Goal: Task Accomplishment & Management: Manage account settings

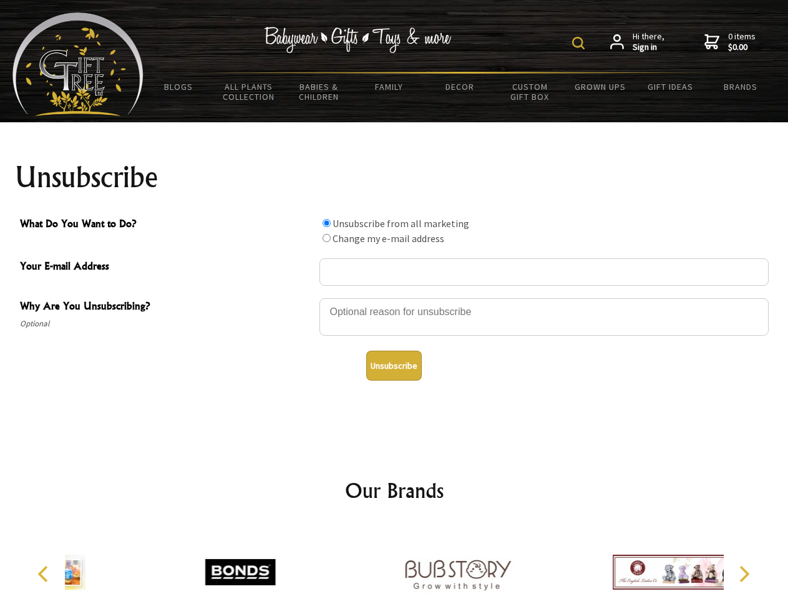
click at [580, 43] on img at bounding box center [578, 43] width 12 height 12
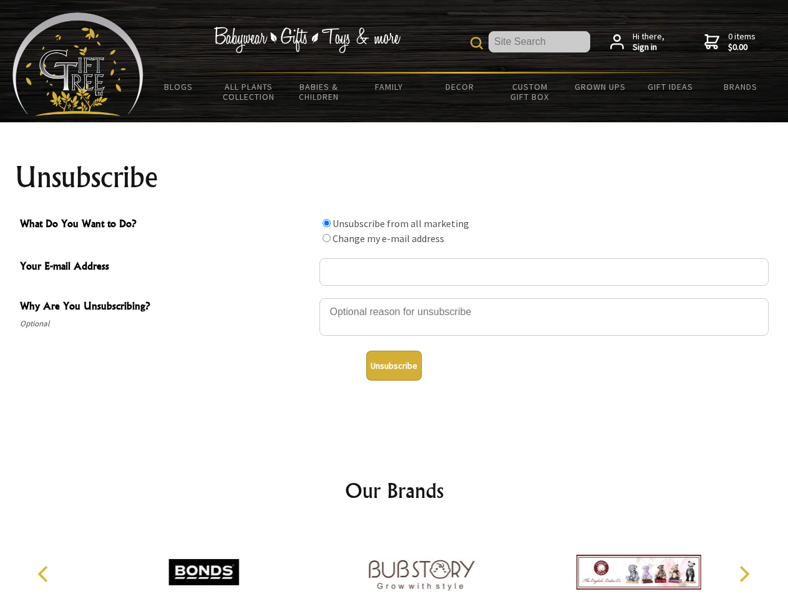
click at [394, 297] on div at bounding box center [543, 319] width 449 height 44
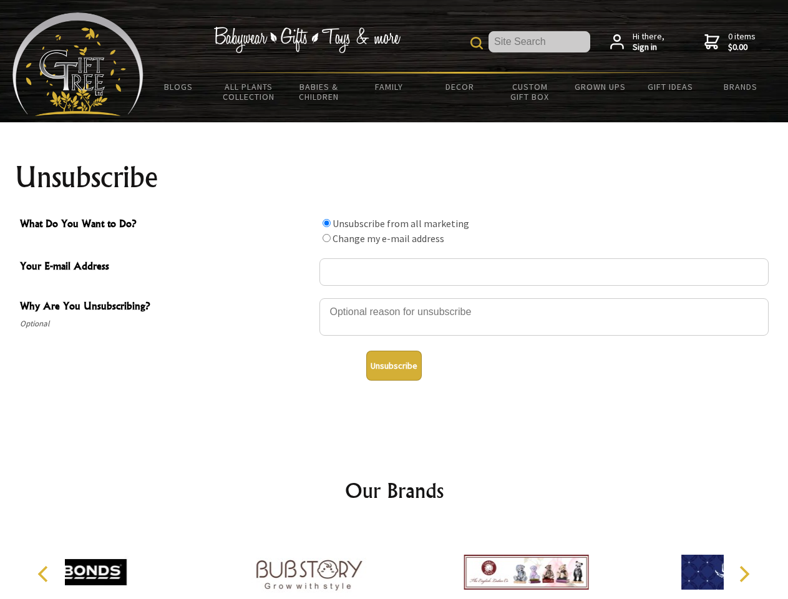
click at [326, 223] on input "What Do You Want to Do?" at bounding box center [326, 223] width 8 height 8
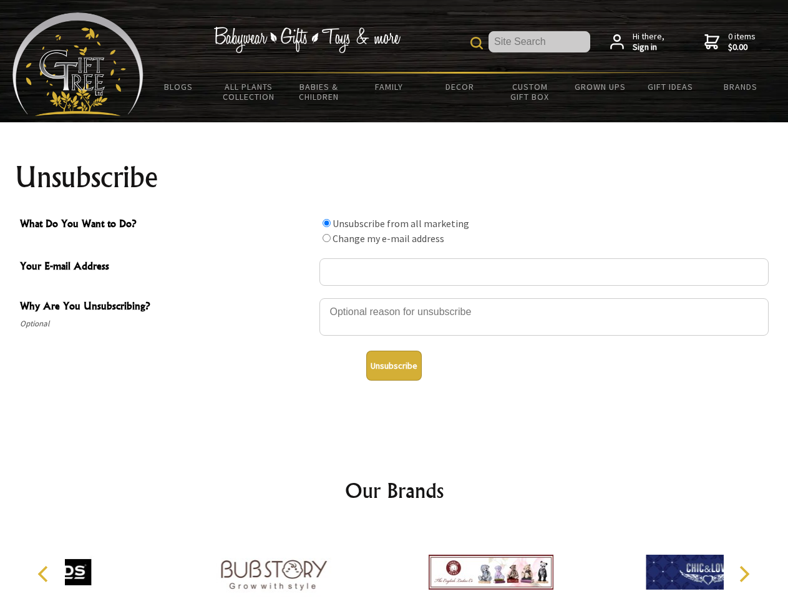
click at [326, 238] on input "What Do You Want to Do?" at bounding box center [326, 238] width 8 height 8
radio input "true"
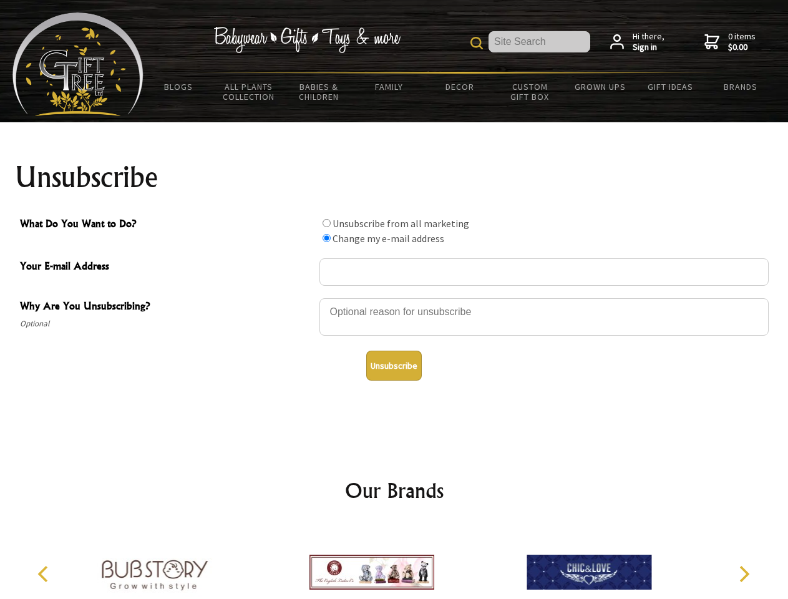
click at [394, 365] on button "Unsubscribe" at bounding box center [394, 365] width 56 height 30
click at [394, 562] on img at bounding box center [371, 572] width 125 height 94
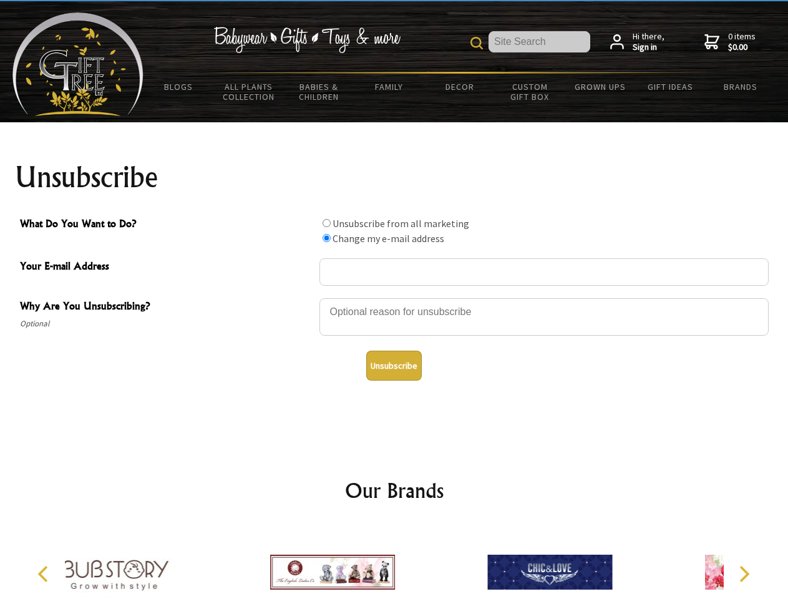
click at [45, 574] on icon "Previous" at bounding box center [44, 574] width 16 height 16
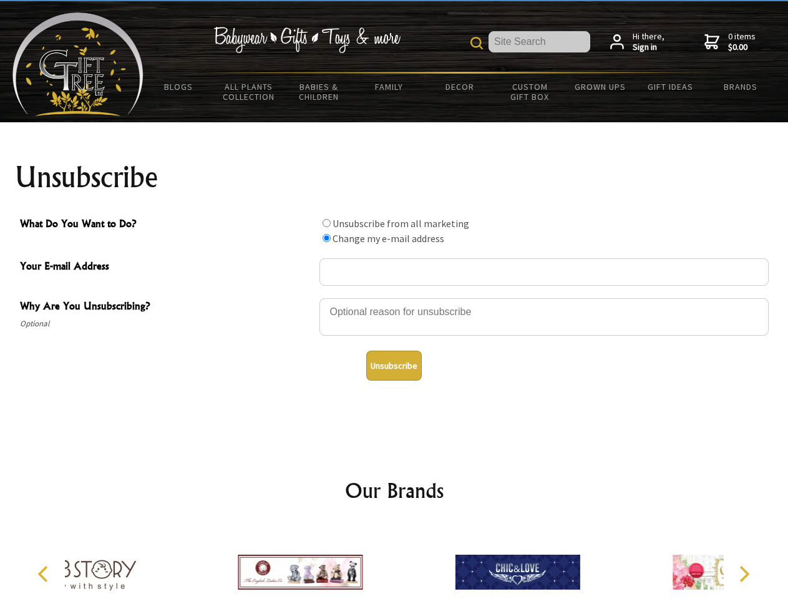
click at [743, 574] on icon "Next" at bounding box center [743, 574] width 16 height 16
